Goal: Task Accomplishment & Management: Manage account settings

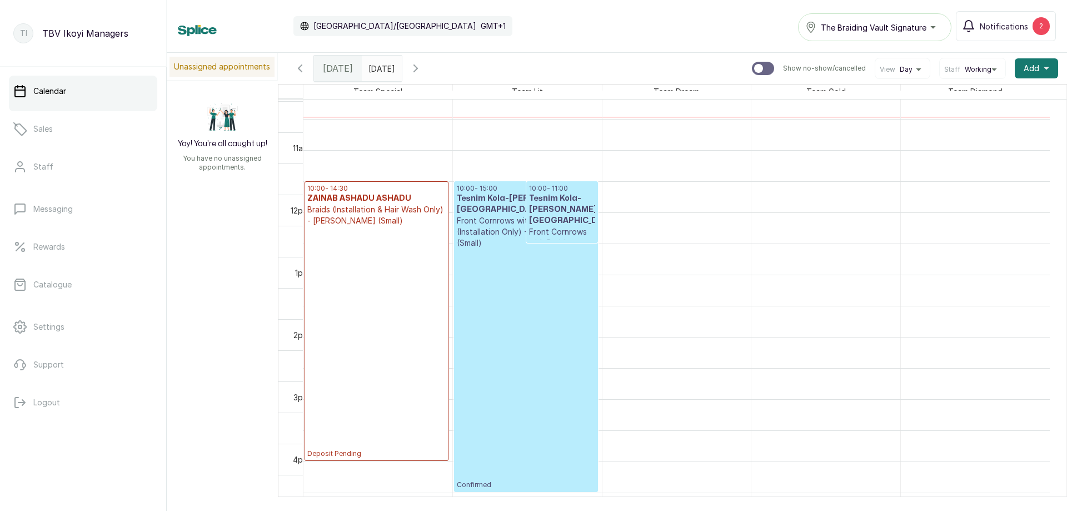
scroll to position [541, 0]
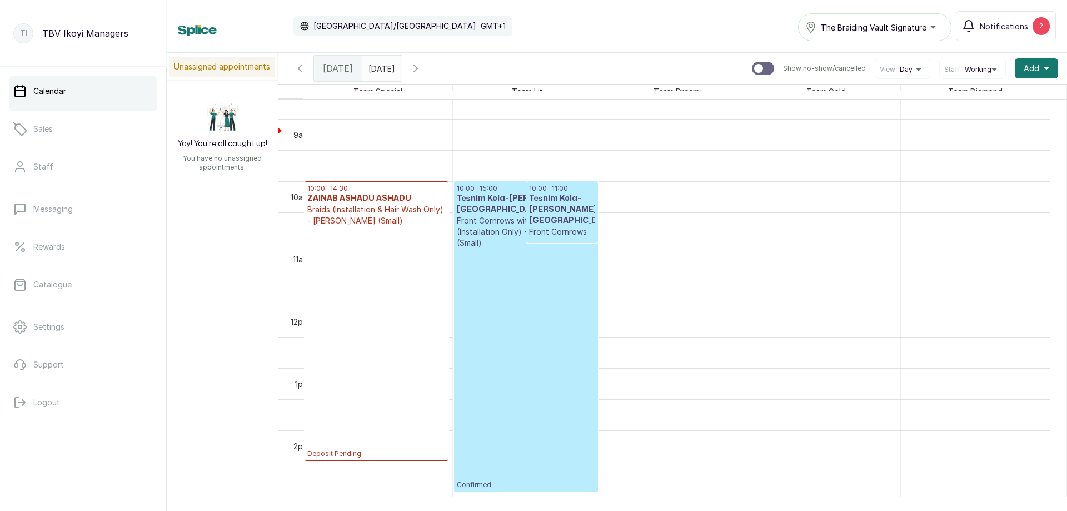
click at [400, 326] on p "Deposit Pending" at bounding box center [376, 342] width 138 height 232
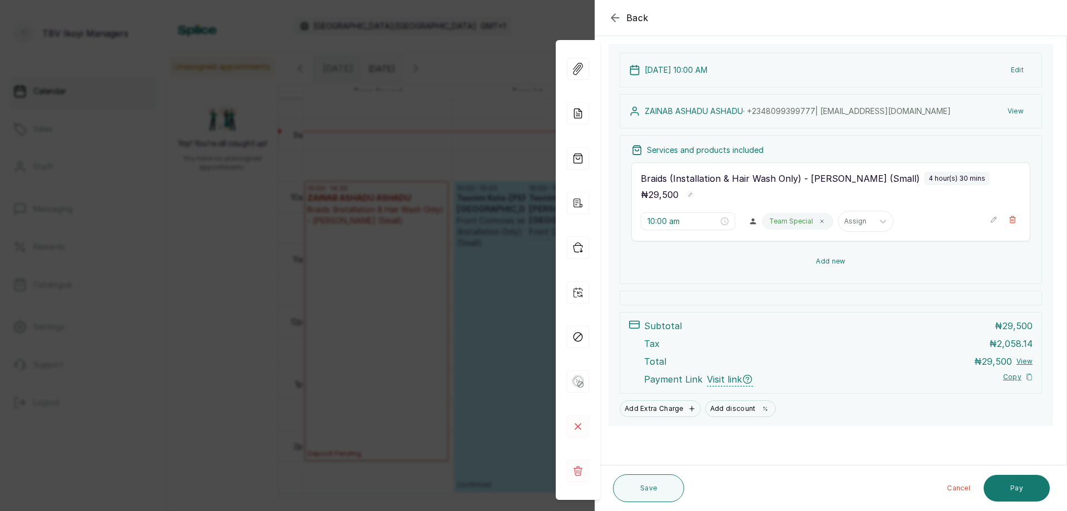
scroll to position [0, 0]
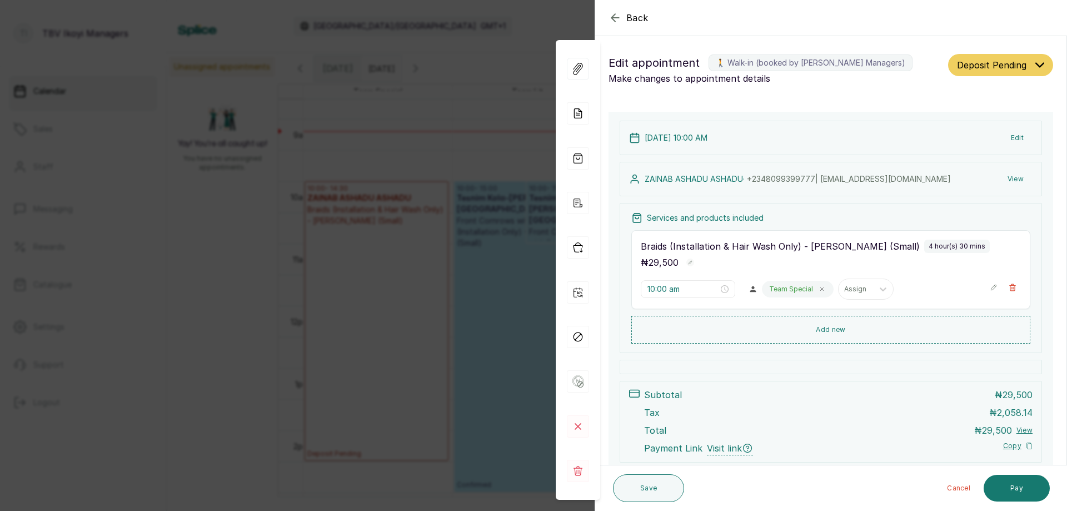
click at [990, 290] on icon "button" at bounding box center [994, 287] width 8 height 8
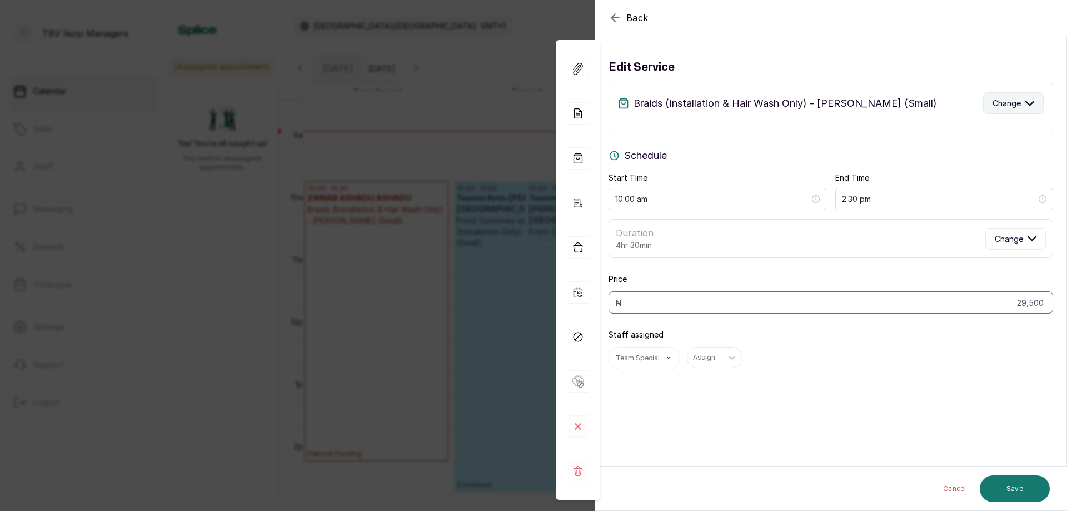
click at [998, 111] on button "Change" at bounding box center [1013, 103] width 61 height 22
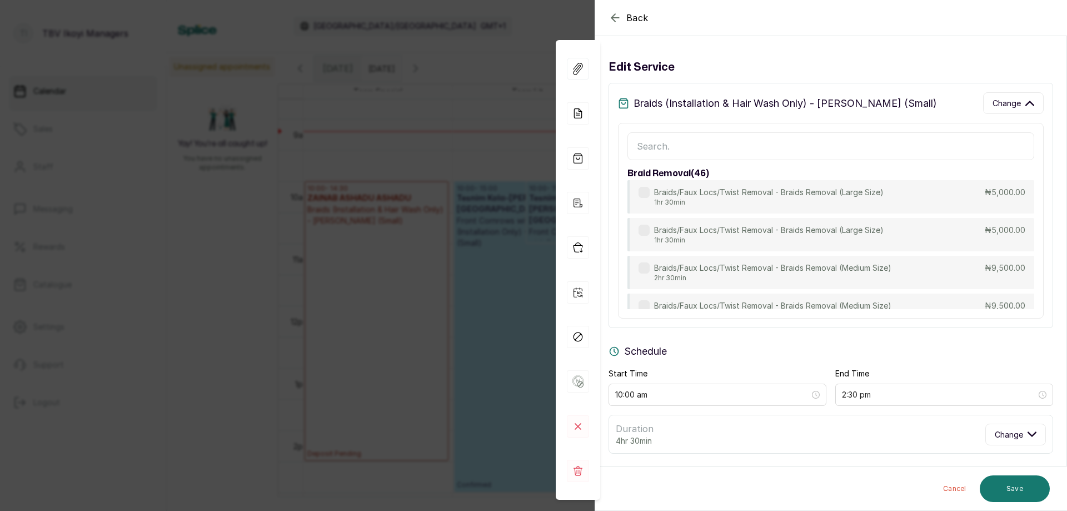
click at [815, 146] on input "text" at bounding box center [831, 146] width 407 height 28
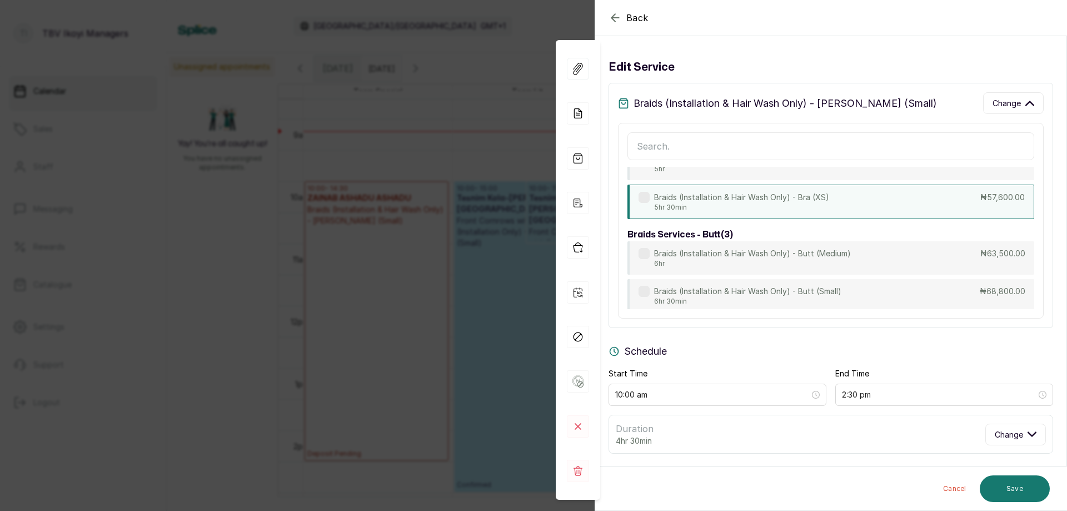
scroll to position [2485, 0]
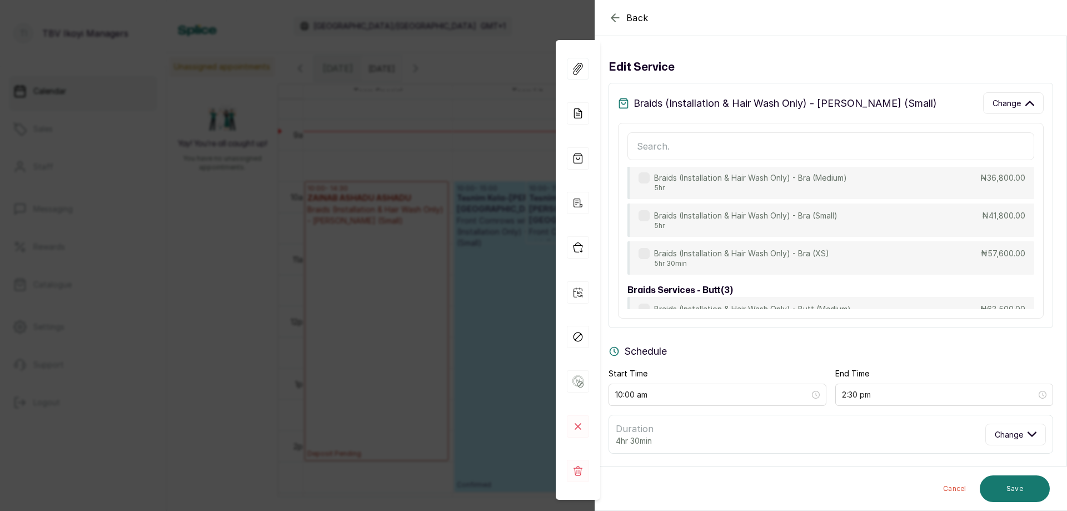
click at [794, 154] on p "4hr" at bounding box center [746, 149] width 185 height 9
type input "2:00 pm"
type input "28,200"
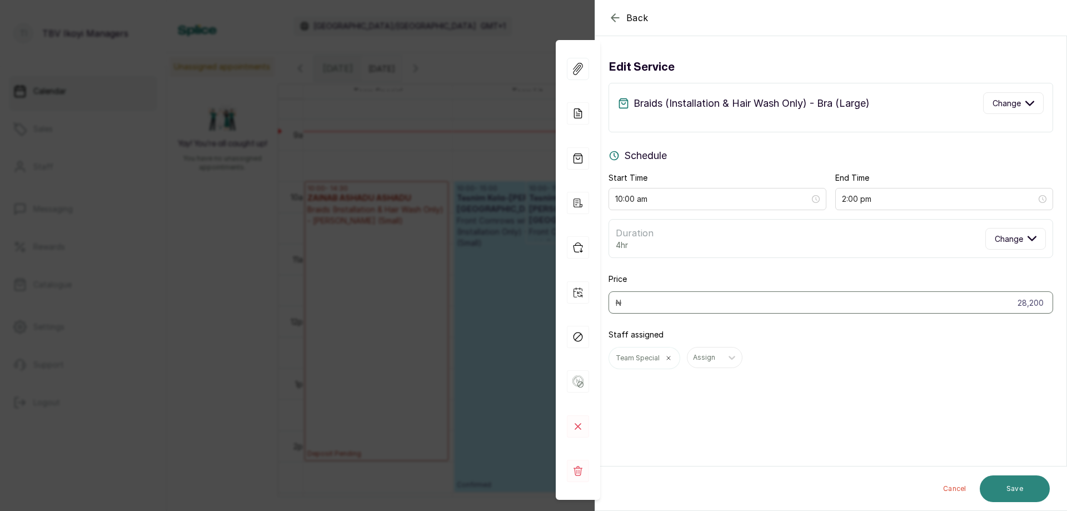
click at [999, 495] on button "Save" at bounding box center [1015, 488] width 70 height 27
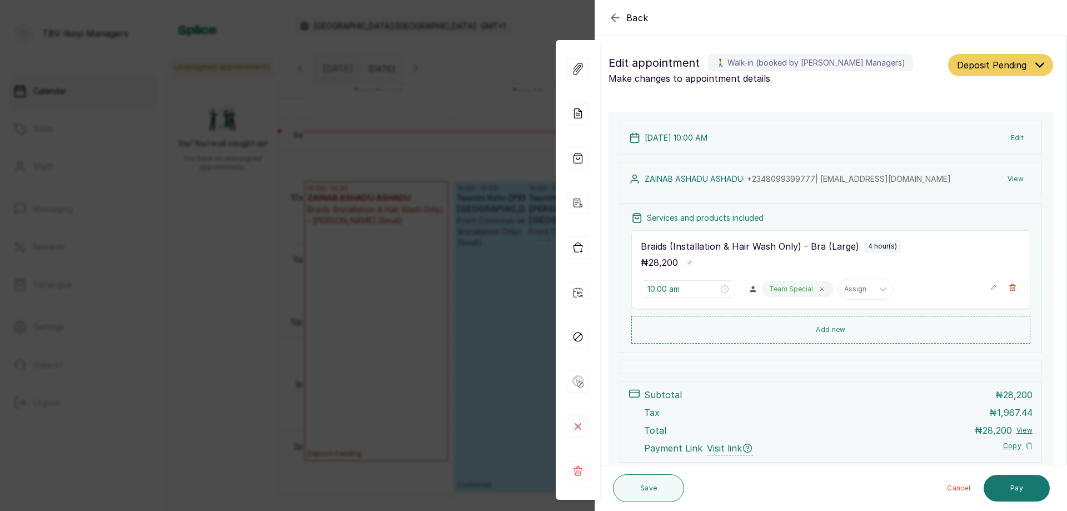
click at [793, 292] on p "Team Special" at bounding box center [791, 289] width 44 height 9
click at [796, 292] on p "Team Special" at bounding box center [791, 289] width 44 height 9
click at [859, 289] on div at bounding box center [855, 289] width 23 height 10
click at [615, 20] on icon "button" at bounding box center [615, 17] width 13 height 13
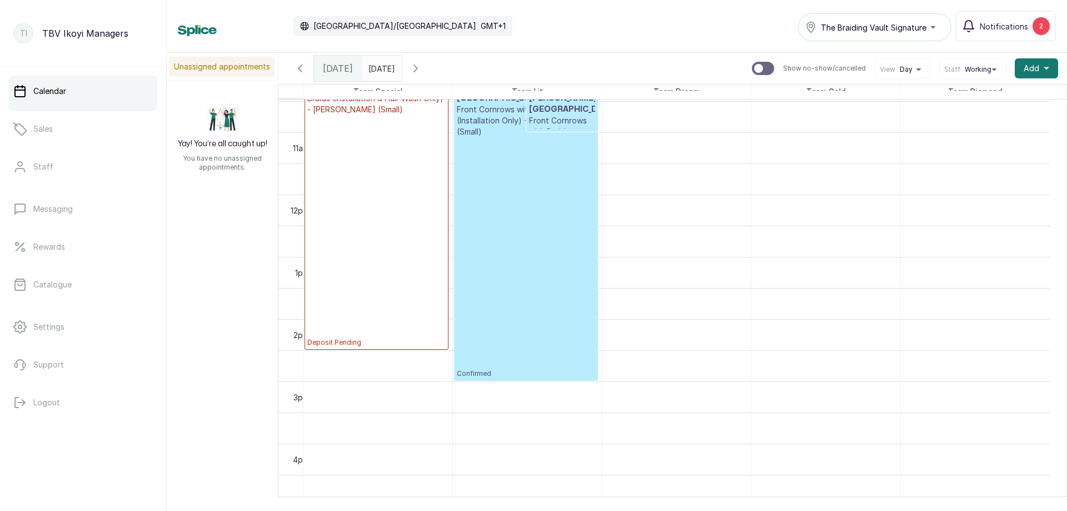
scroll to position [541, 0]
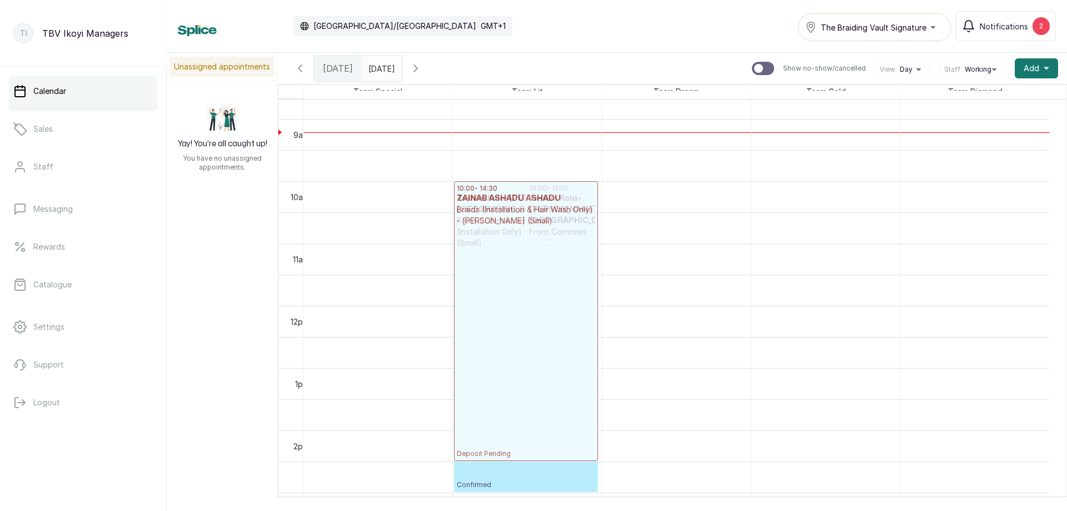
drag, startPoint x: 375, startPoint y: 229, endPoint x: 481, endPoint y: 230, distance: 106.2
click at [481, 230] on tr "10:00 - 14:30 ZAINAB ASHADU ASHADU Braids (Installation & Hair Wash Only) - [PE…" at bounding box center [677, 306] width 747 height 1494
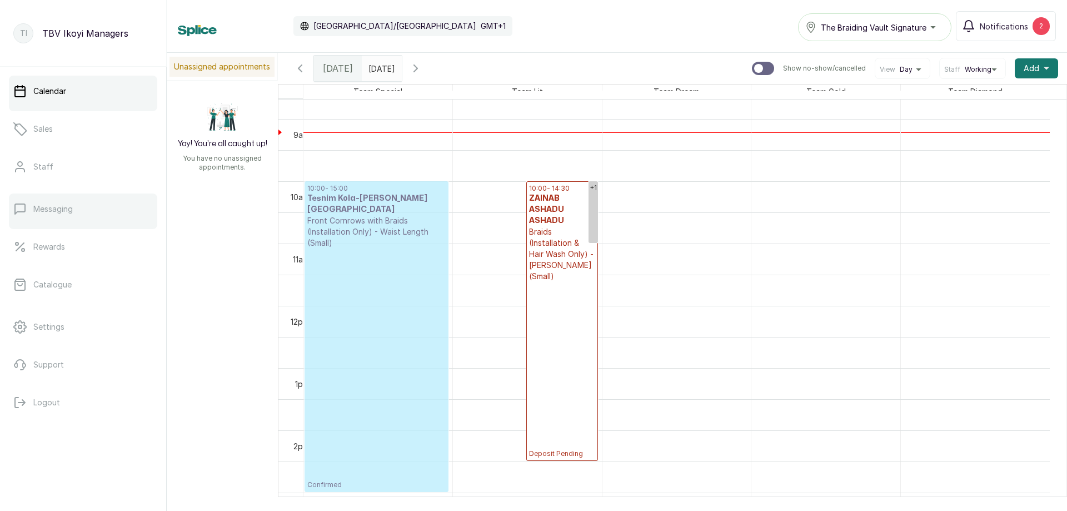
click at [278, 204] on div "Team Special Team Lit Team Dream Team Gold Team Diamond 12am 1am 2am 3am 4am 5a…" at bounding box center [672, 301] width 789 height 434
drag, startPoint x: 470, startPoint y: 208, endPoint x: 376, endPoint y: 208, distance: 93.4
click at [376, 208] on tr "10:00 - 15:00 Tesnim Kola-[PERSON_NAME] Front Cornrows with Braids (Installatio…" at bounding box center [677, 306] width 747 height 1494
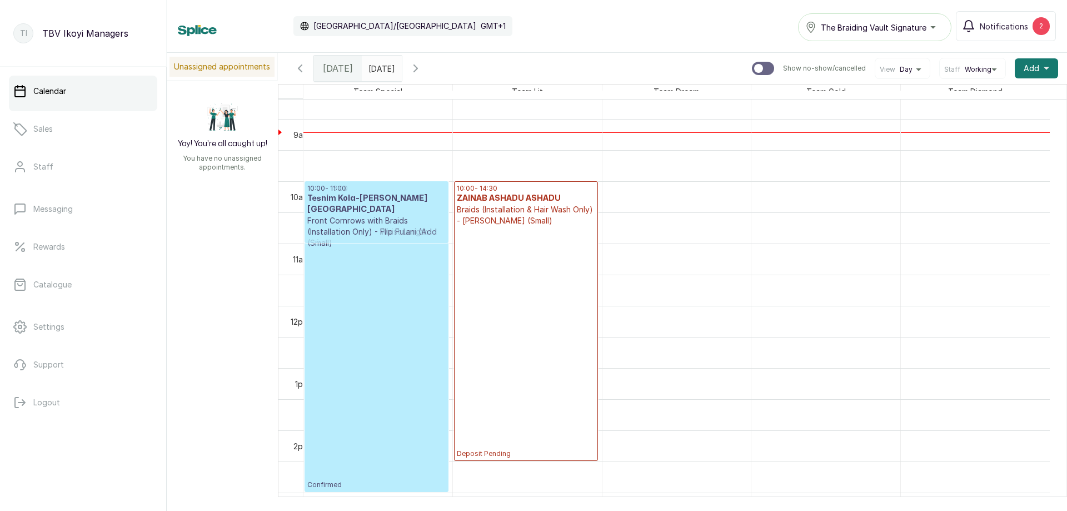
drag, startPoint x: 565, startPoint y: 211, endPoint x: 426, endPoint y: 215, distance: 139.0
click at [426, 215] on tr "10:00 - 15:00 Tesnim Kola-[PERSON_NAME] Front Cornrows with Braids (Installatio…" at bounding box center [677, 306] width 747 height 1494
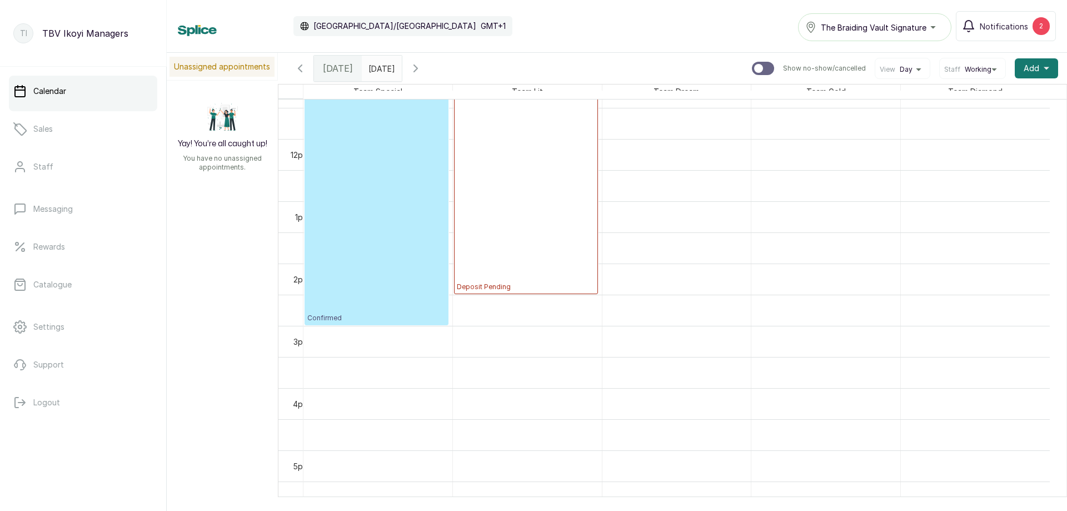
scroll to position [596, 0]
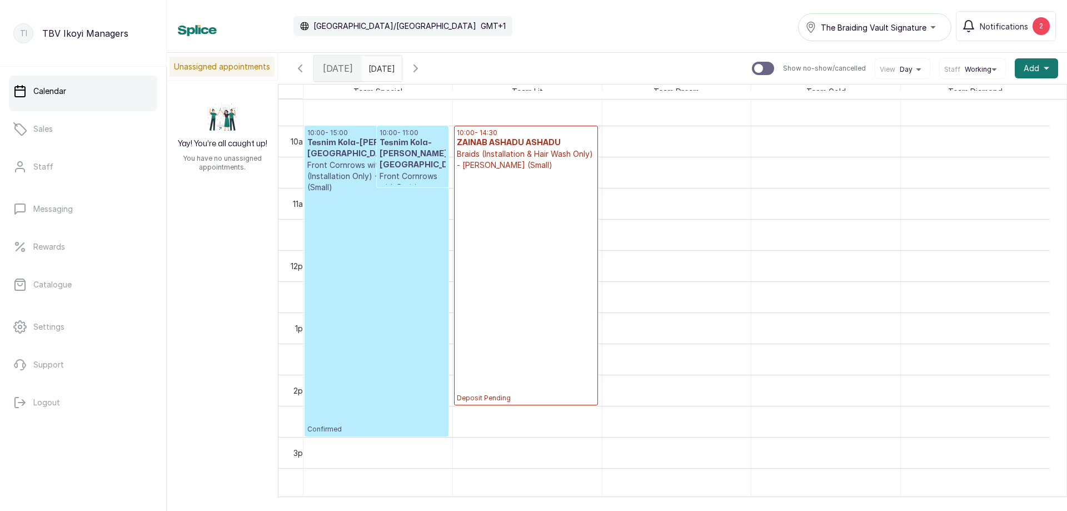
click at [525, 252] on p "Deposit Pending" at bounding box center [526, 287] width 138 height 232
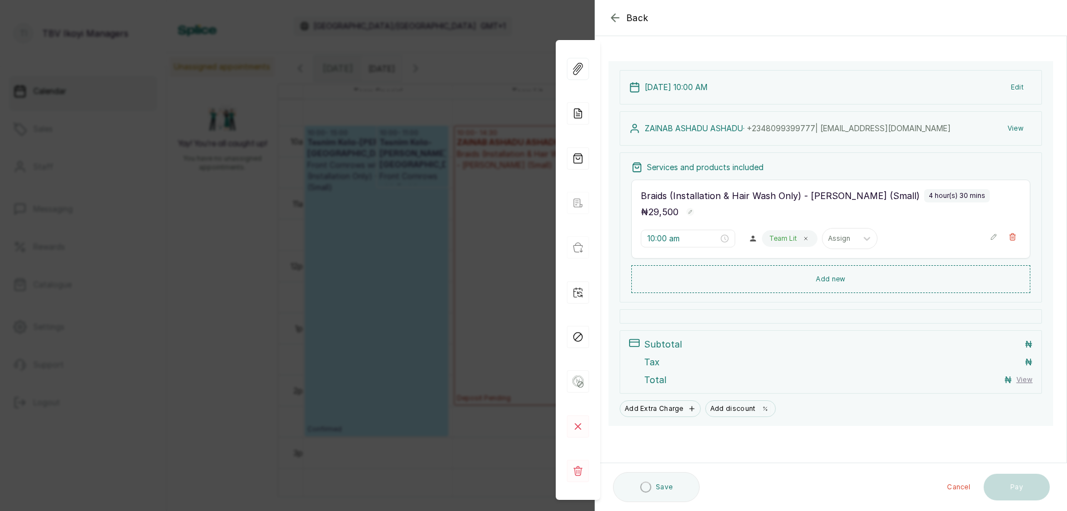
scroll to position [0, 0]
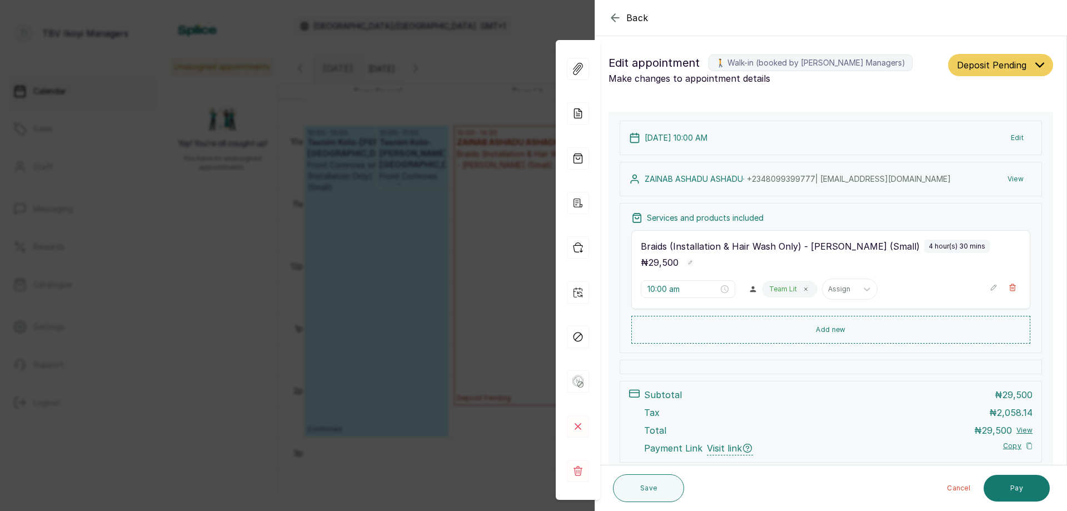
click at [990, 289] on icon "button" at bounding box center [994, 287] width 8 height 8
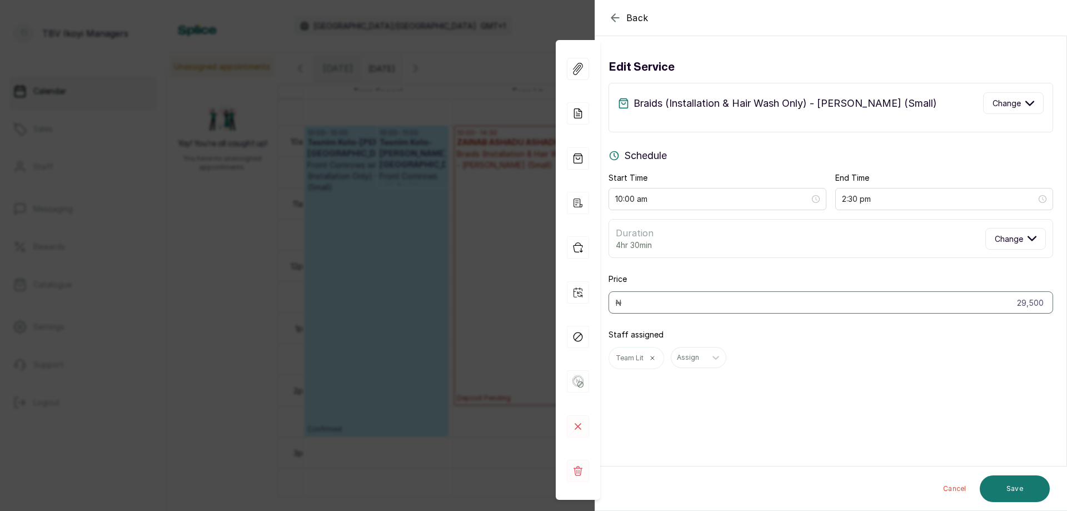
click at [773, 114] on div "Braids (Installation & Hair Wash Only) - [PERSON_NAME] (Small) Change" at bounding box center [831, 107] width 445 height 49
click at [993, 102] on span "Change" at bounding box center [1007, 103] width 28 height 12
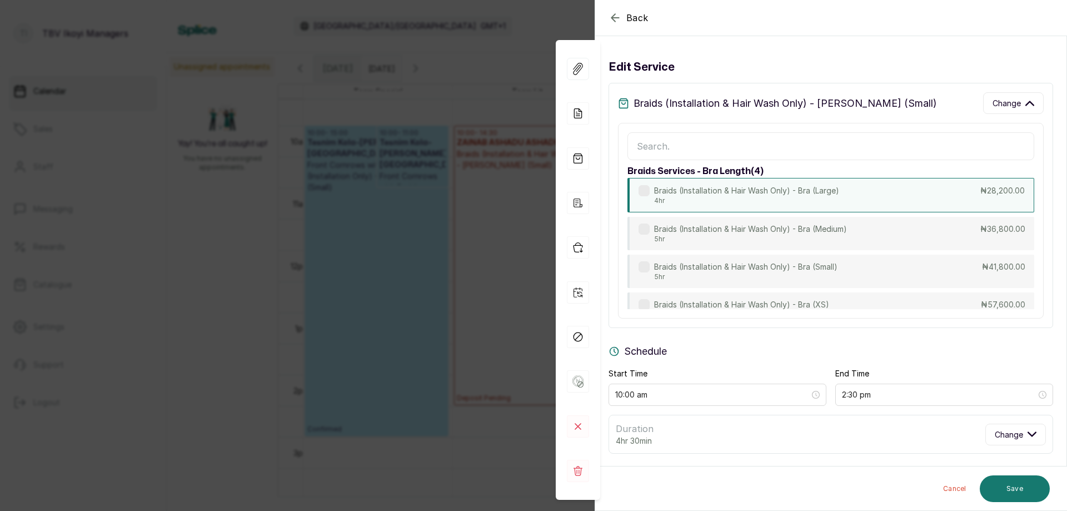
scroll to position [2433, 0]
click at [822, 206] on p "4hr" at bounding box center [746, 201] width 185 height 9
type input "2:00 pm"
type input "28,200"
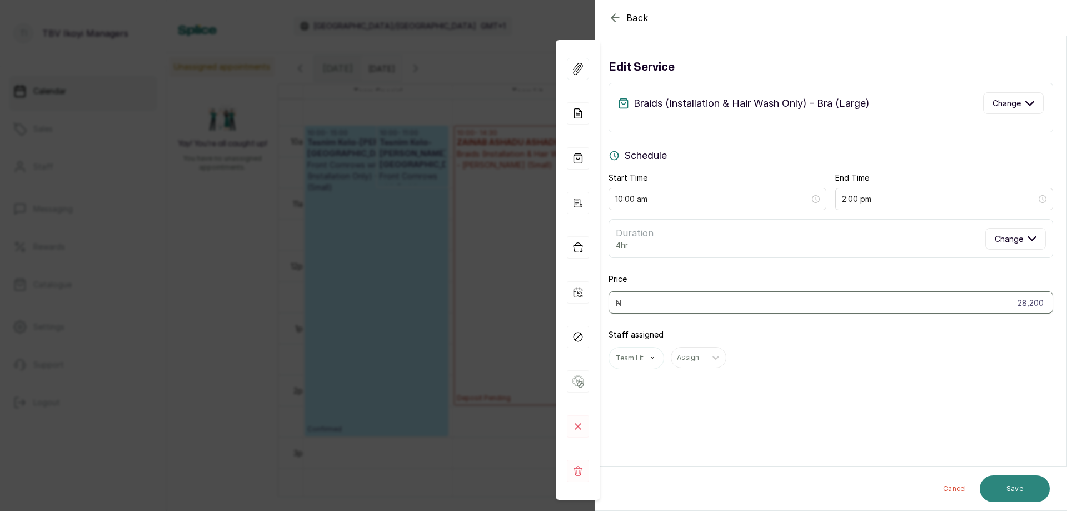
click at [1007, 484] on button "Save" at bounding box center [1015, 488] width 70 height 27
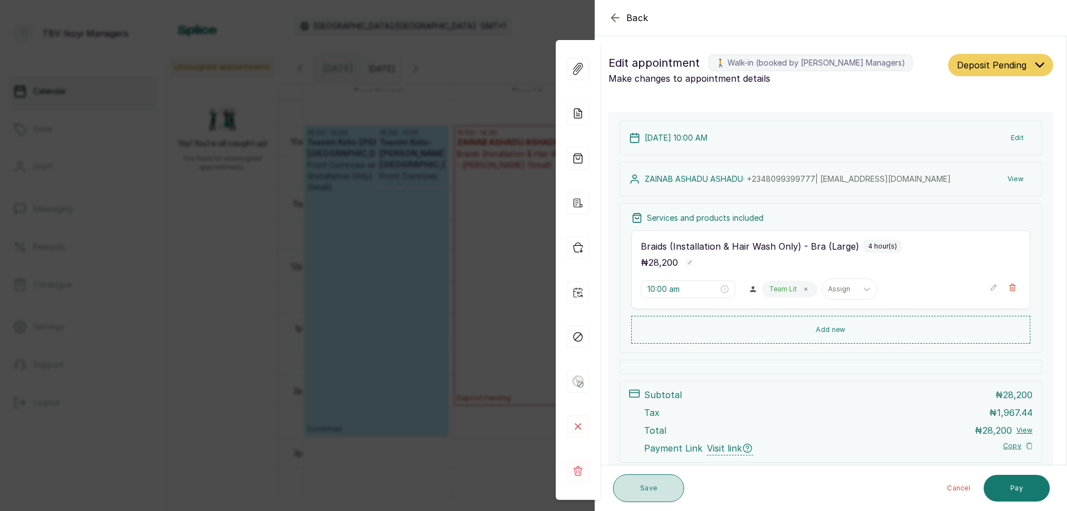
click at [645, 495] on button "Save" at bounding box center [648, 488] width 71 height 28
